Goal: Transaction & Acquisition: Book appointment/travel/reservation

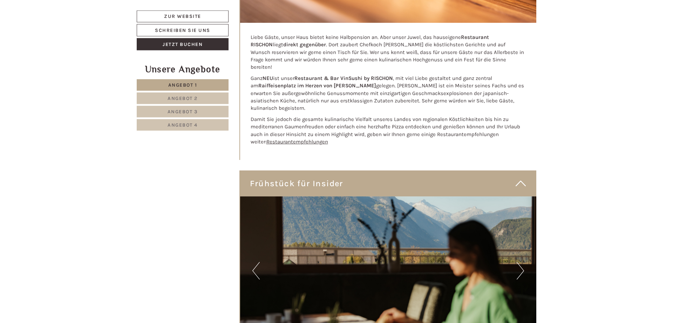
scroll to position [2822, 0]
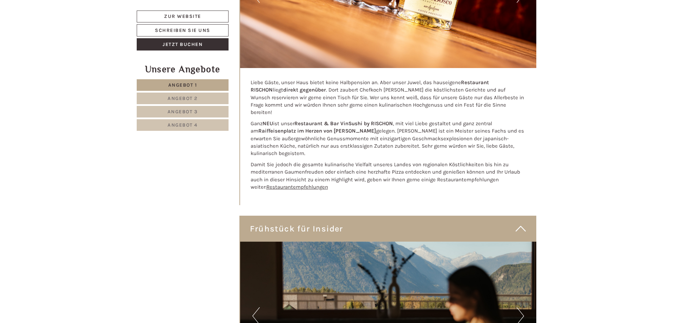
click at [195, 98] on span "Angebot 2" at bounding box center [182, 98] width 30 height 6
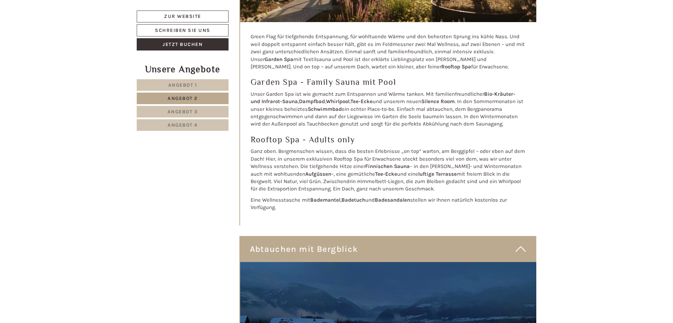
scroll to position [2022, 0]
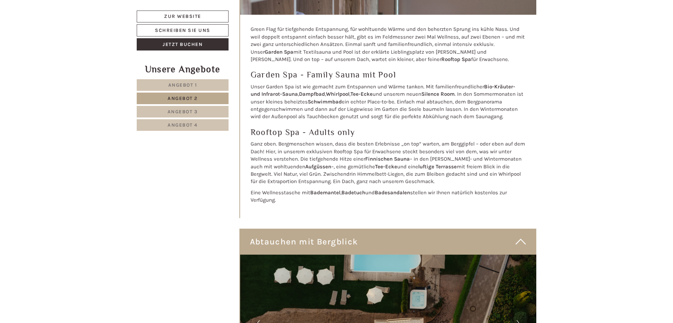
click at [182, 109] on span "Angebot 3" at bounding box center [182, 112] width 30 height 6
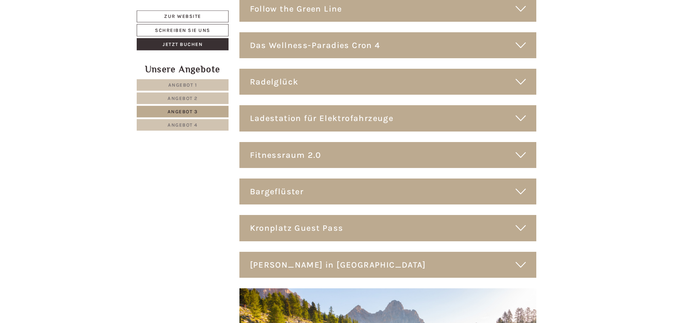
scroll to position [2501, 0]
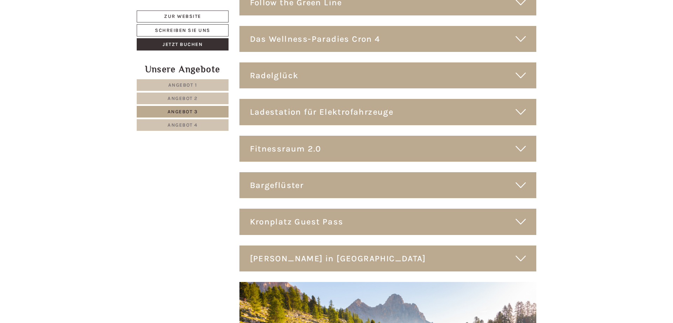
click at [184, 124] on span "Angebot 4" at bounding box center [182, 125] width 30 height 6
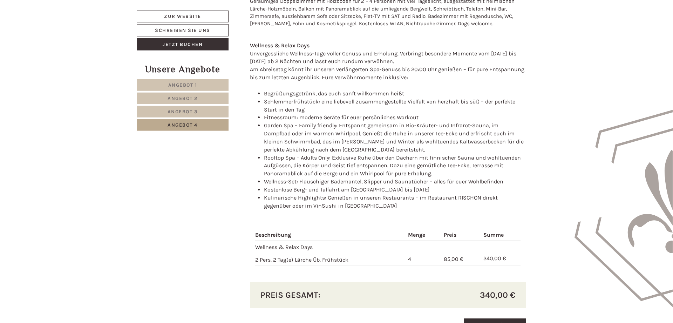
scroll to position [915, 0]
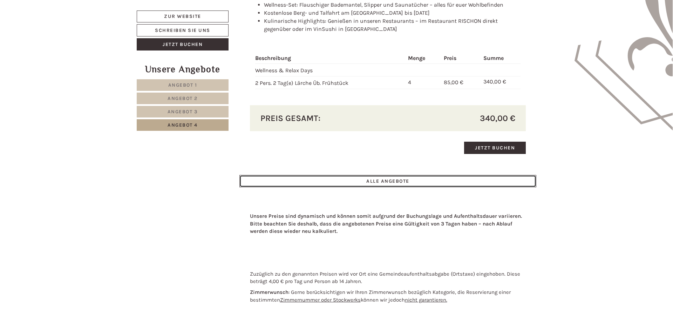
click at [434, 180] on link "ALLE ANGEBOTE" at bounding box center [387, 181] width 297 height 12
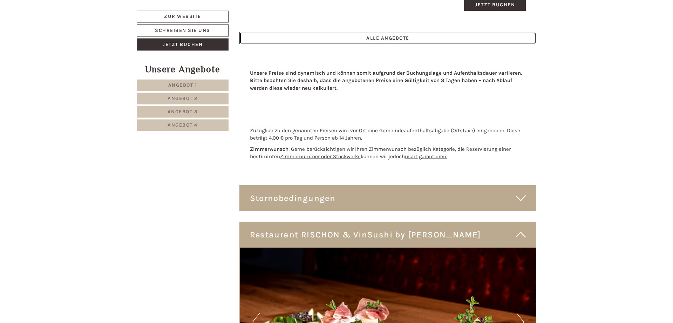
scroll to position [3201, 0]
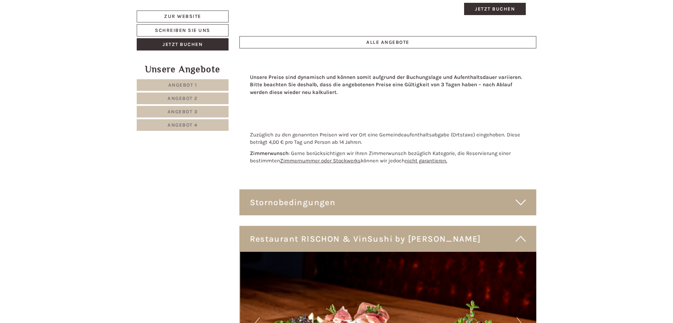
click at [520, 208] on icon at bounding box center [520, 202] width 10 height 12
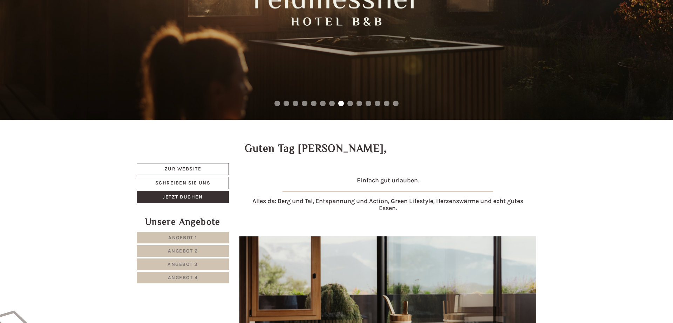
scroll to position [0, 0]
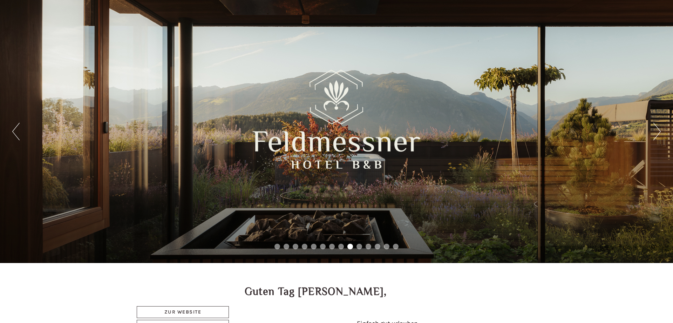
click at [660, 130] on button "Next" at bounding box center [656, 132] width 7 height 18
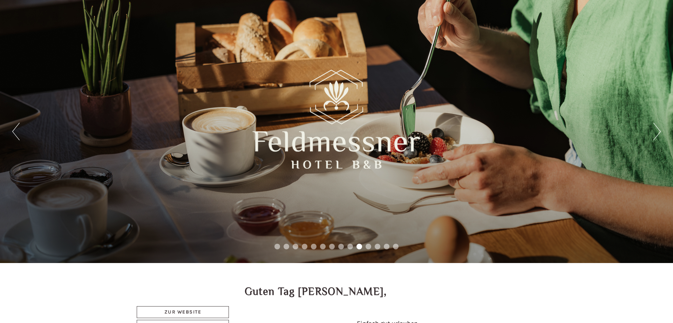
click at [659, 129] on button "Next" at bounding box center [656, 132] width 7 height 18
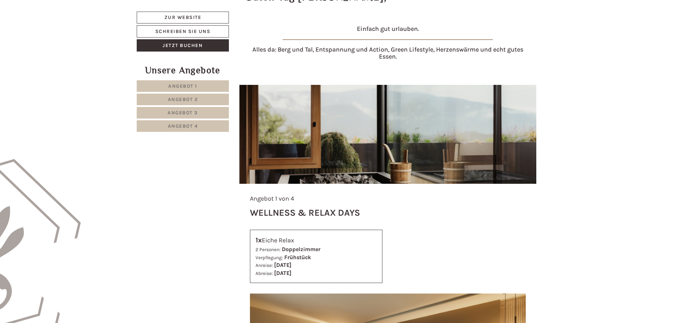
scroll to position [286, 0]
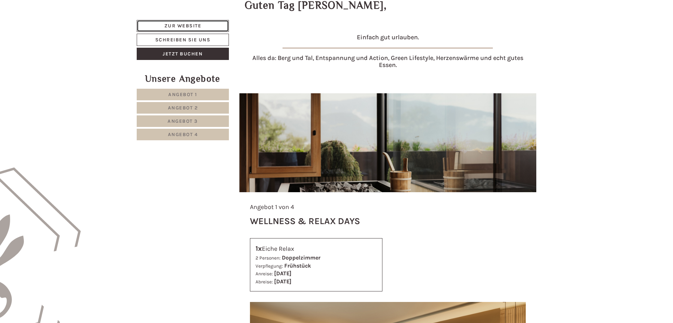
click at [193, 22] on link "Zur Website" at bounding box center [183, 26] width 92 height 12
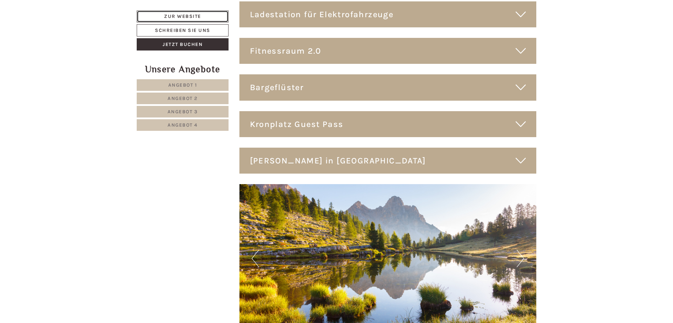
scroll to position [4716, 0]
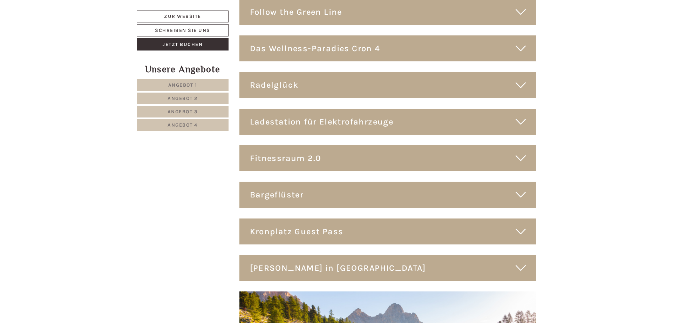
click at [520, 152] on icon at bounding box center [520, 158] width 10 height 12
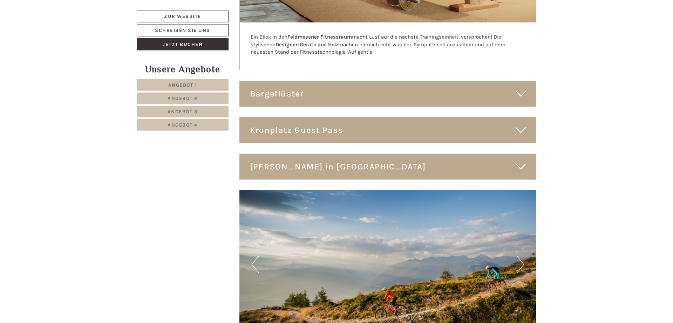
scroll to position [5073, 0]
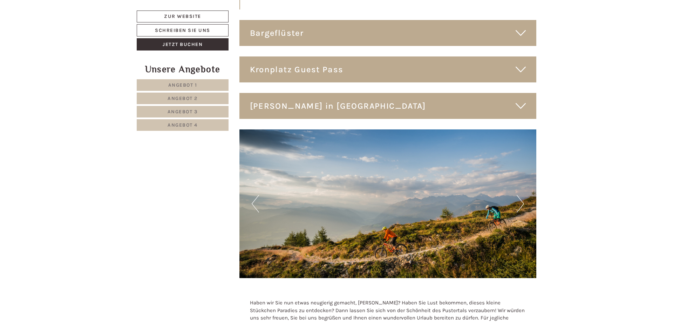
click at [521, 100] on icon at bounding box center [520, 106] width 10 height 12
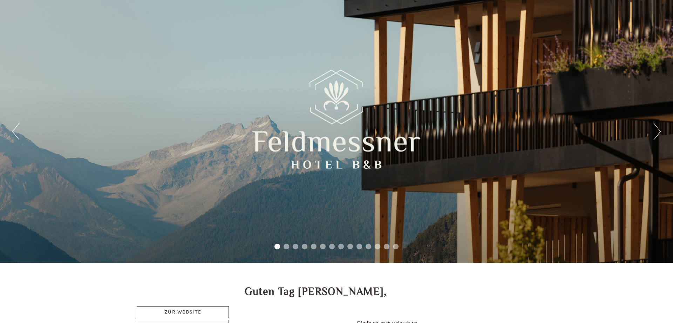
scroll to position [4963, 0]
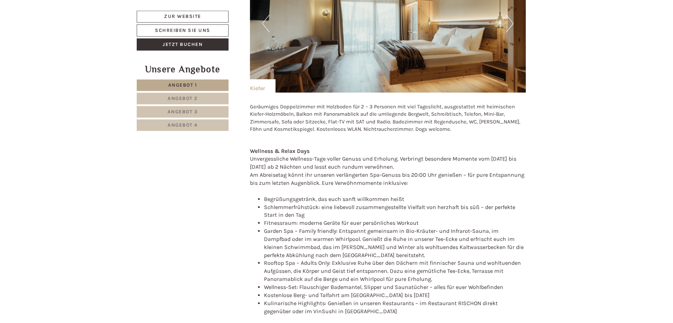
scroll to position [2036, 0]
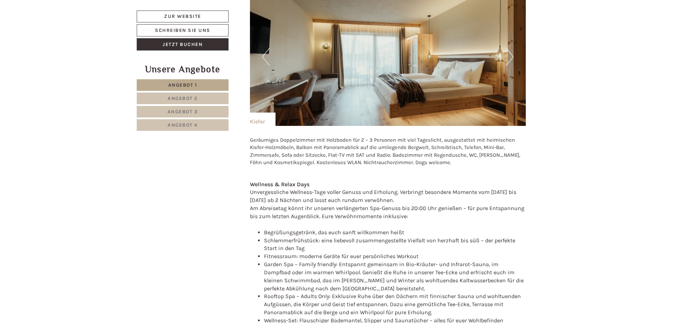
click at [194, 96] on span "Angebot 2" at bounding box center [182, 98] width 30 height 6
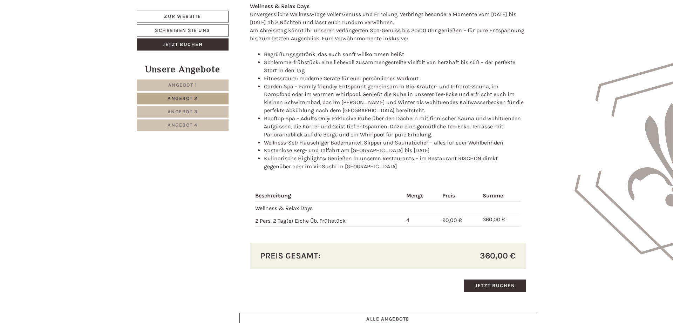
scroll to position [772, 0]
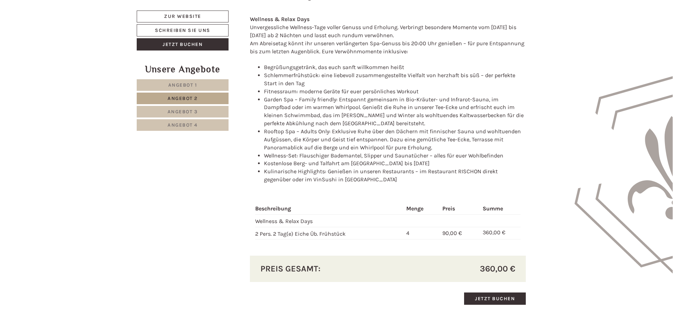
click at [182, 112] on span "Angebot 3" at bounding box center [182, 112] width 30 height 6
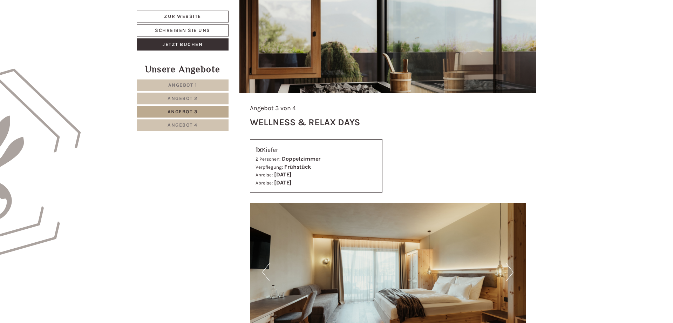
scroll to position [486, 0]
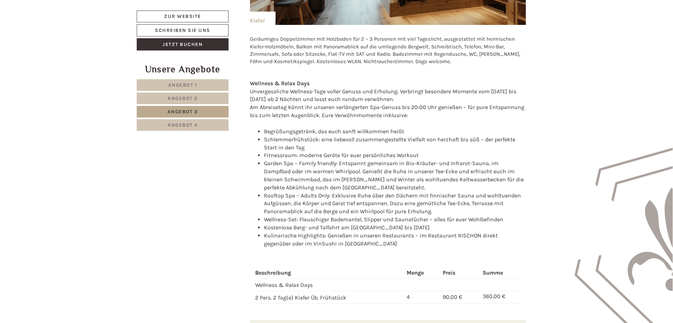
click at [177, 126] on span "Angebot 4" at bounding box center [182, 125] width 30 height 6
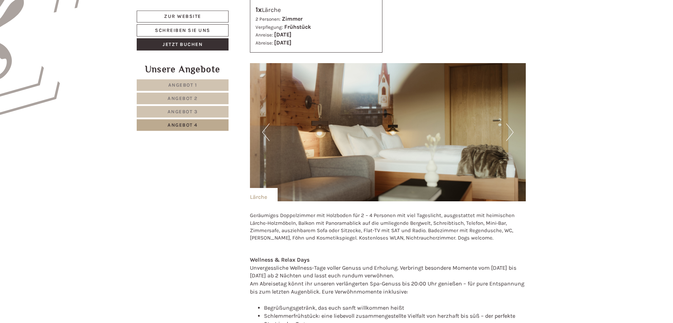
scroll to position [558, 0]
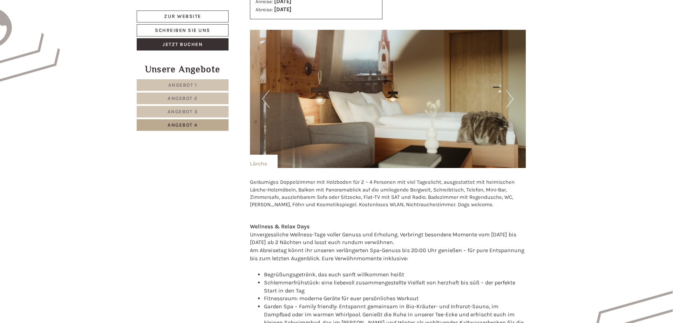
click at [511, 97] on button "Next" at bounding box center [509, 99] width 7 height 18
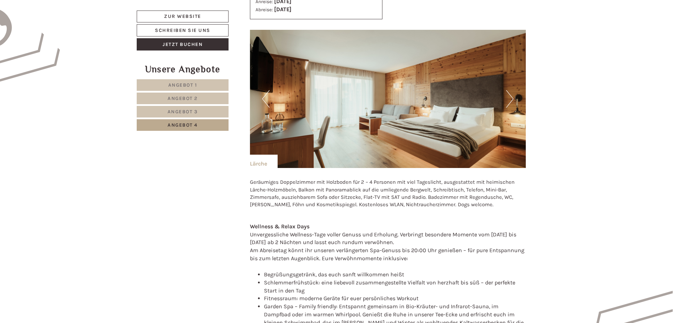
click at [513, 97] on button "Next" at bounding box center [509, 99] width 7 height 18
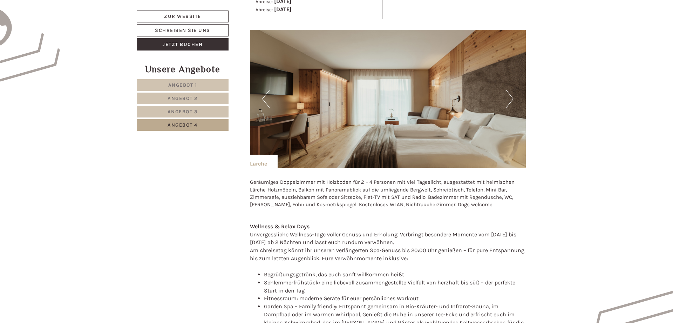
click at [513, 97] on button "Next" at bounding box center [509, 99] width 7 height 18
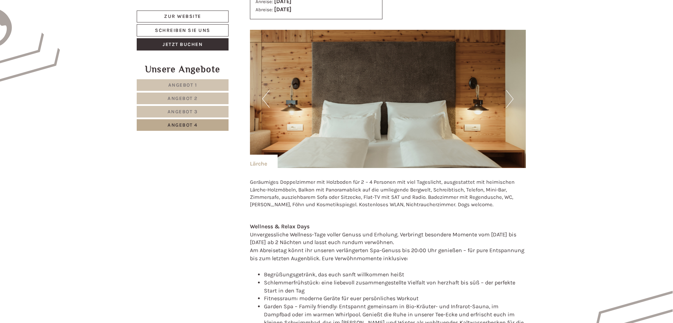
click at [513, 97] on button "Next" at bounding box center [509, 99] width 7 height 18
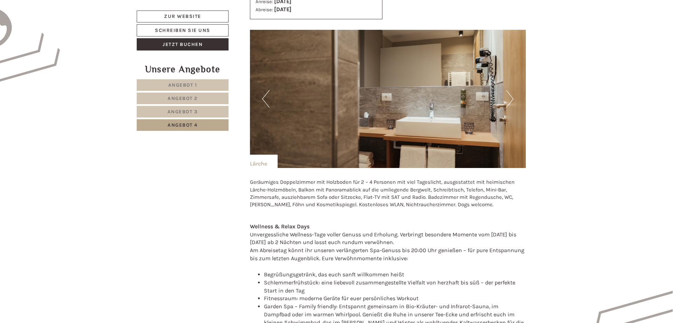
click at [510, 97] on button "Next" at bounding box center [509, 99] width 7 height 18
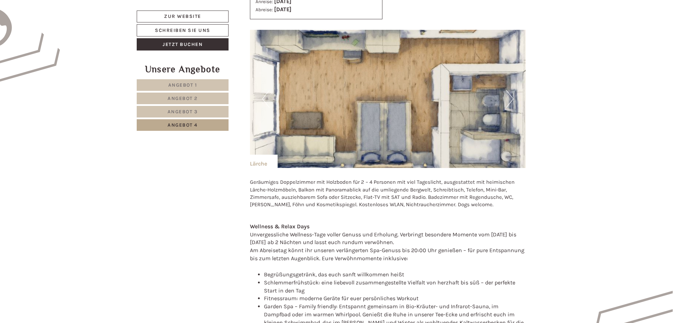
click at [511, 97] on button "Next" at bounding box center [509, 99] width 7 height 18
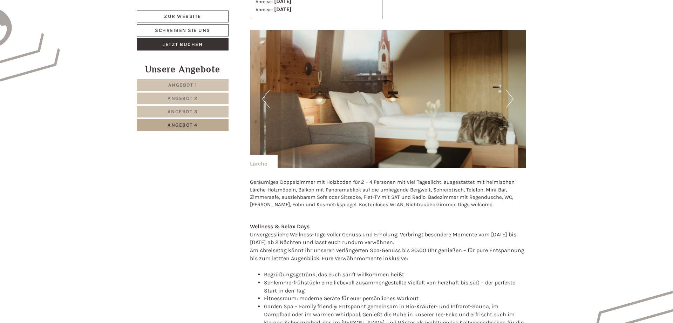
click at [511, 97] on button "Next" at bounding box center [509, 99] width 7 height 18
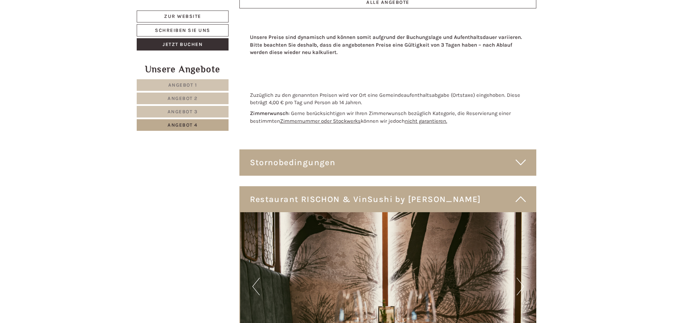
scroll to position [915, 0]
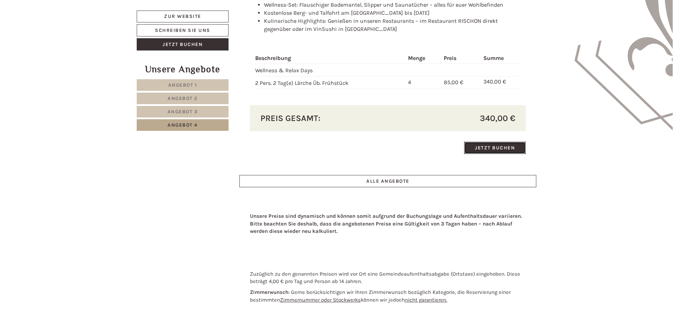
click at [509, 150] on link "Jetzt buchen" at bounding box center [495, 148] width 62 height 12
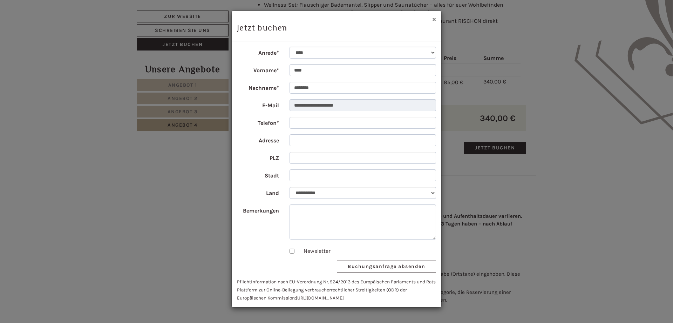
click at [432, 18] on button "×" at bounding box center [434, 18] width 4 height 7
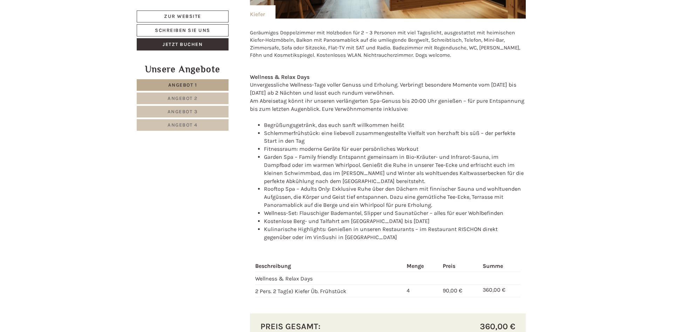
scroll to position [2001, 0]
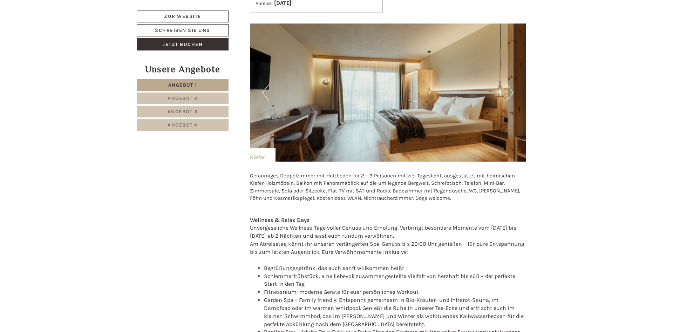
click at [198, 125] on span "Angebot 4" at bounding box center [182, 125] width 30 height 6
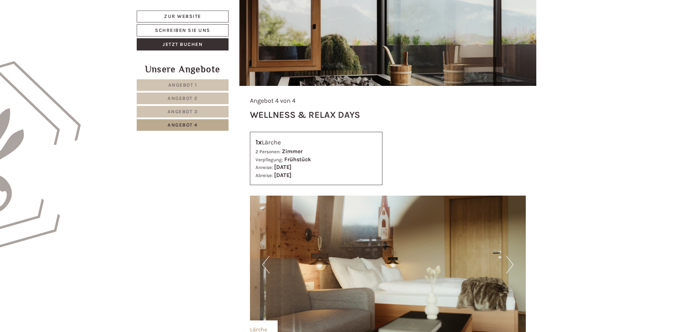
scroll to position [379, 0]
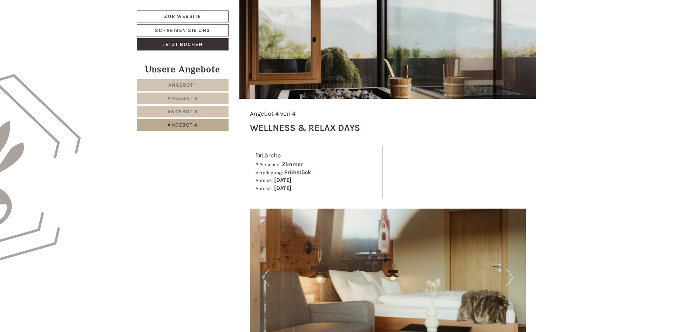
click at [196, 84] on span "Angebot 1" at bounding box center [182, 85] width 29 height 6
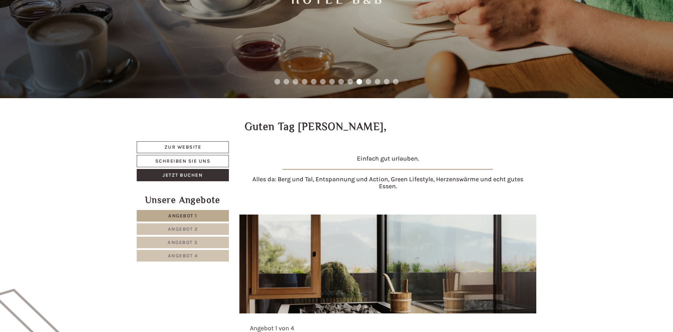
scroll to position [0, 0]
